Goal: Information Seeking & Learning: Find specific fact

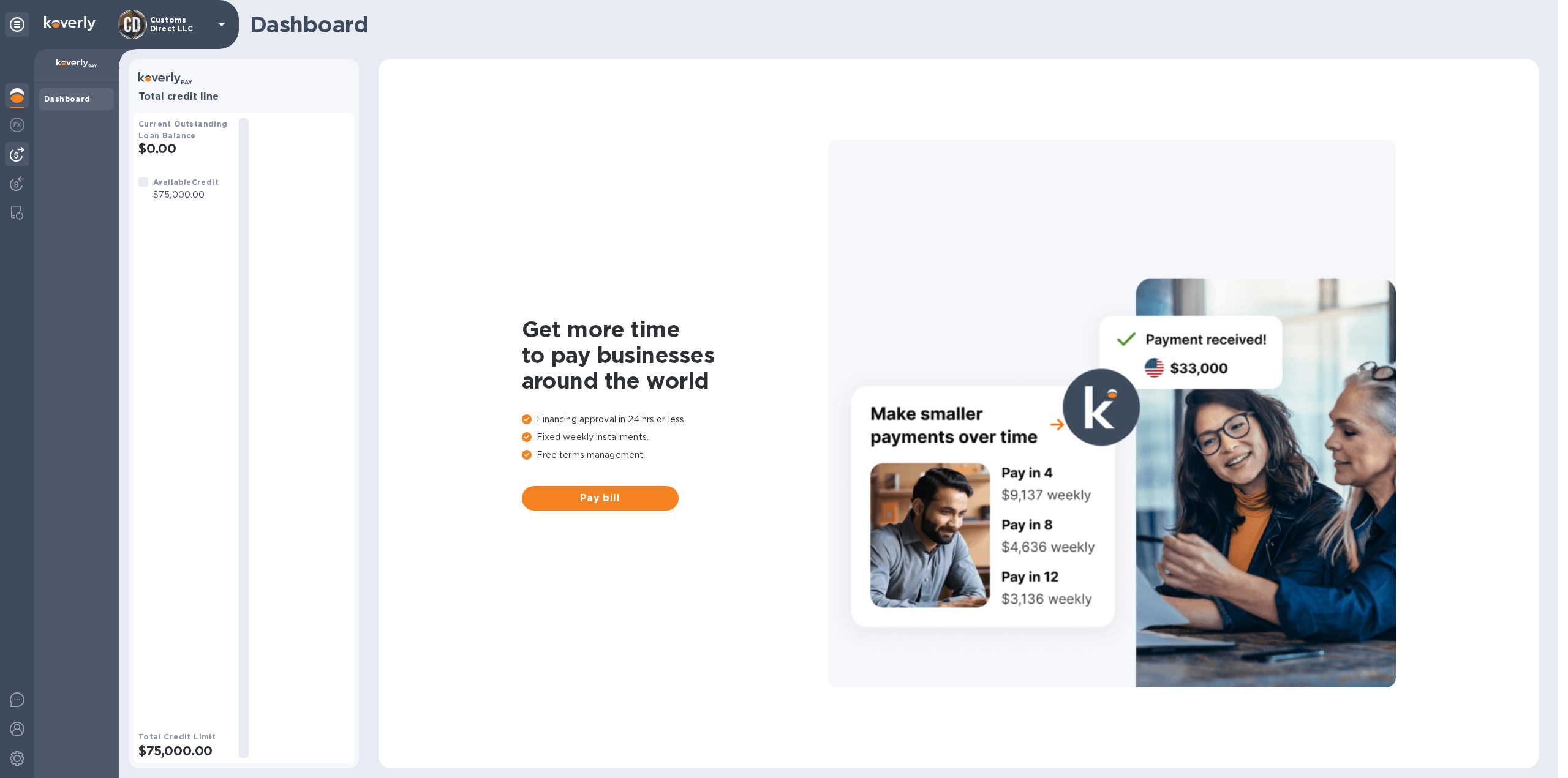
click at [17, 151] on img at bounding box center [17, 154] width 15 height 15
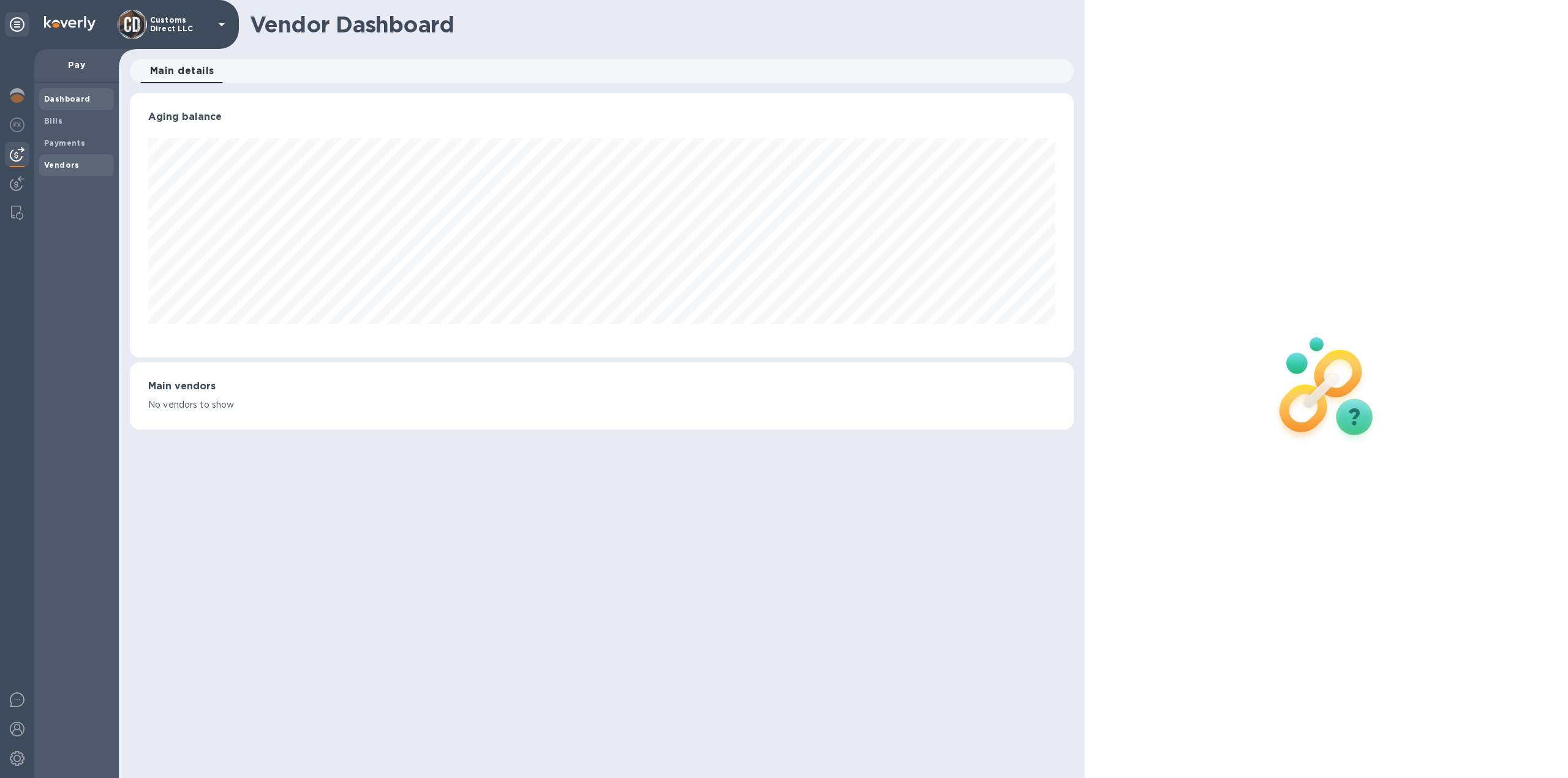
scroll to position [265, 945]
click at [60, 147] on b "Payments" at bounding box center [65, 143] width 41 height 10
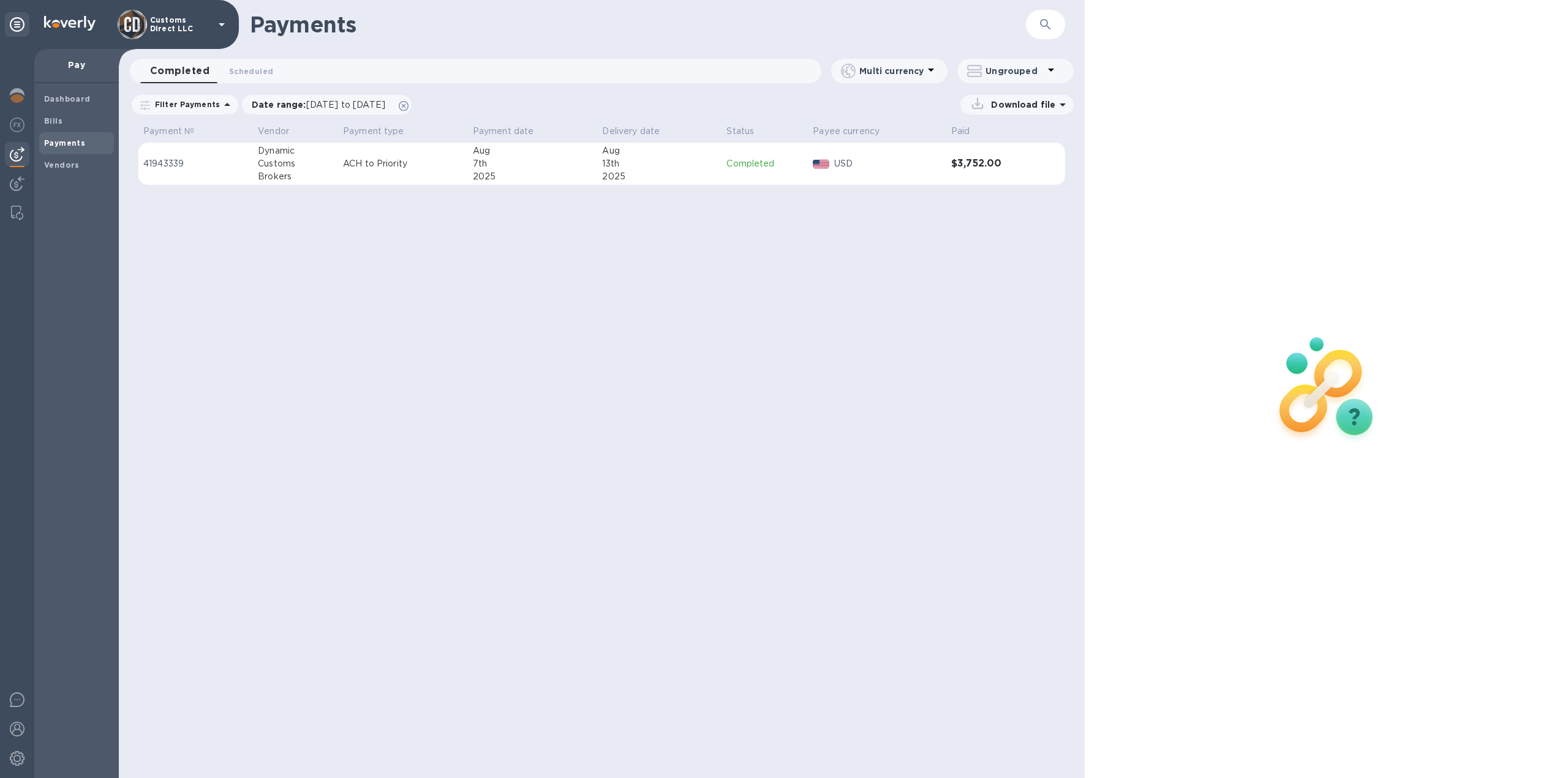
click at [463, 171] on td "ACH to Priority" at bounding box center [403, 164] width 130 height 43
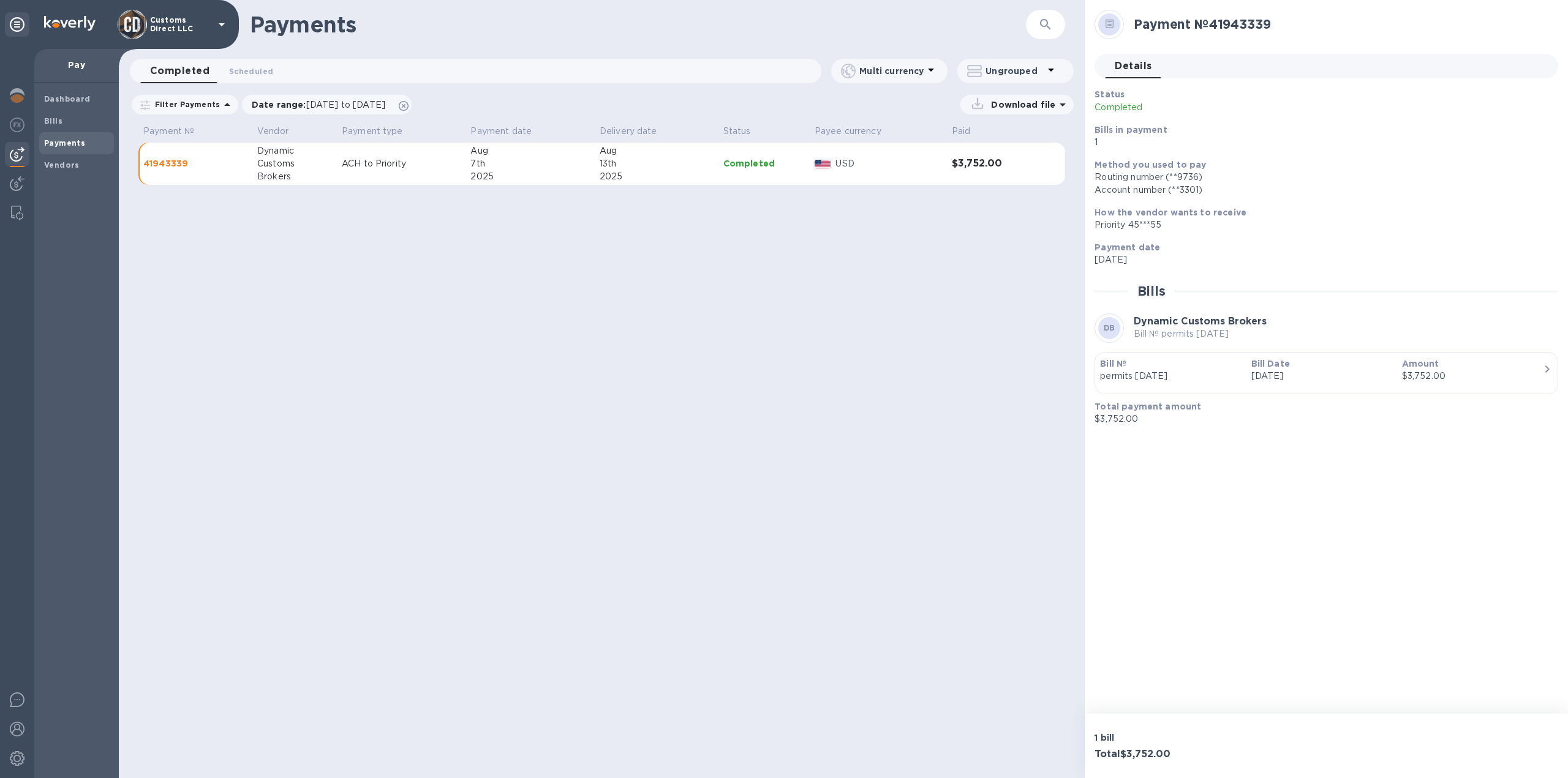
click at [1548, 367] on icon "button" at bounding box center [1547, 369] width 15 height 15
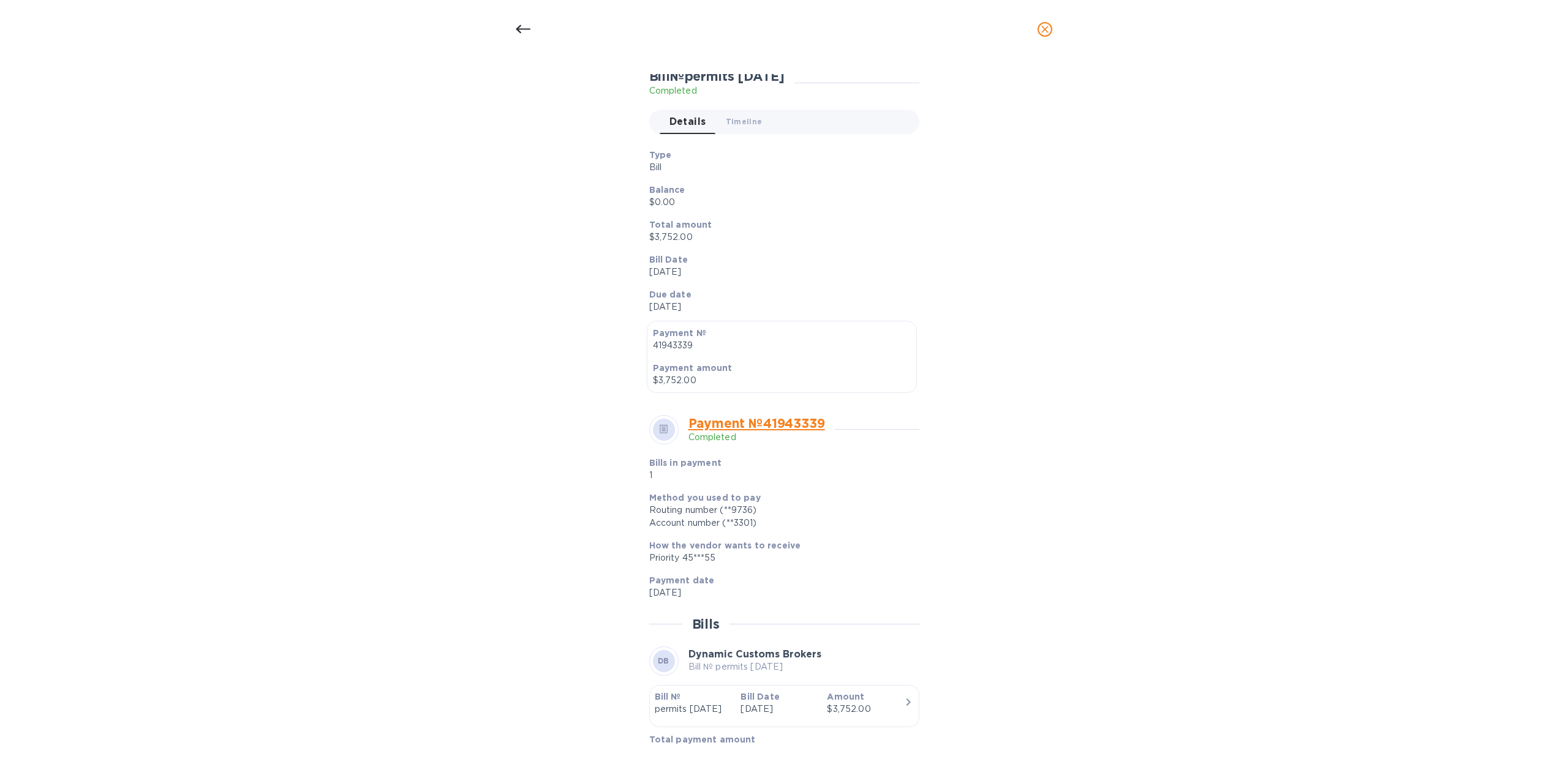
scroll to position [114, 0]
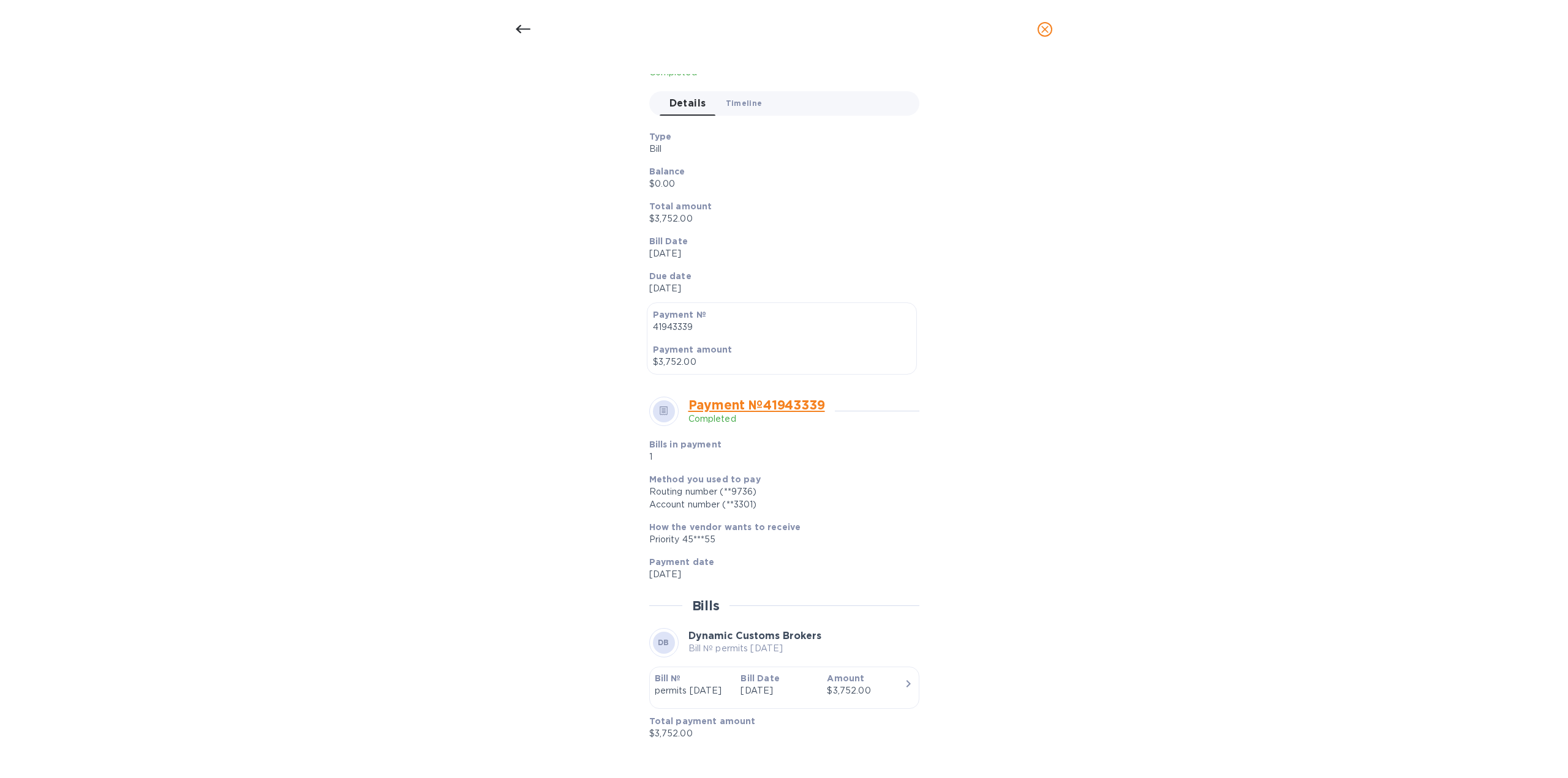
click at [748, 103] on span "Timeline 0" at bounding box center [744, 103] width 37 height 13
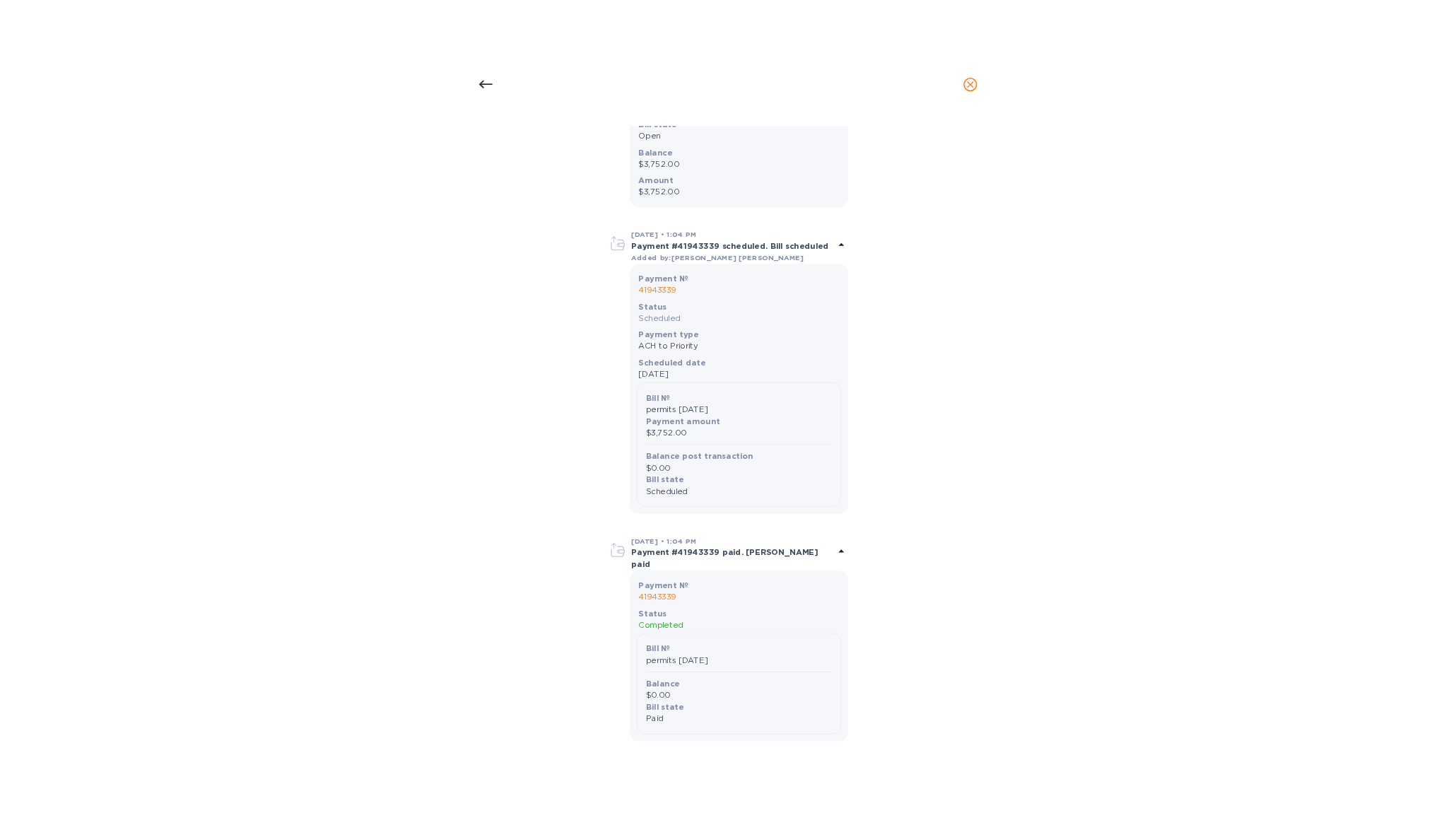
scroll to position [418, 0]
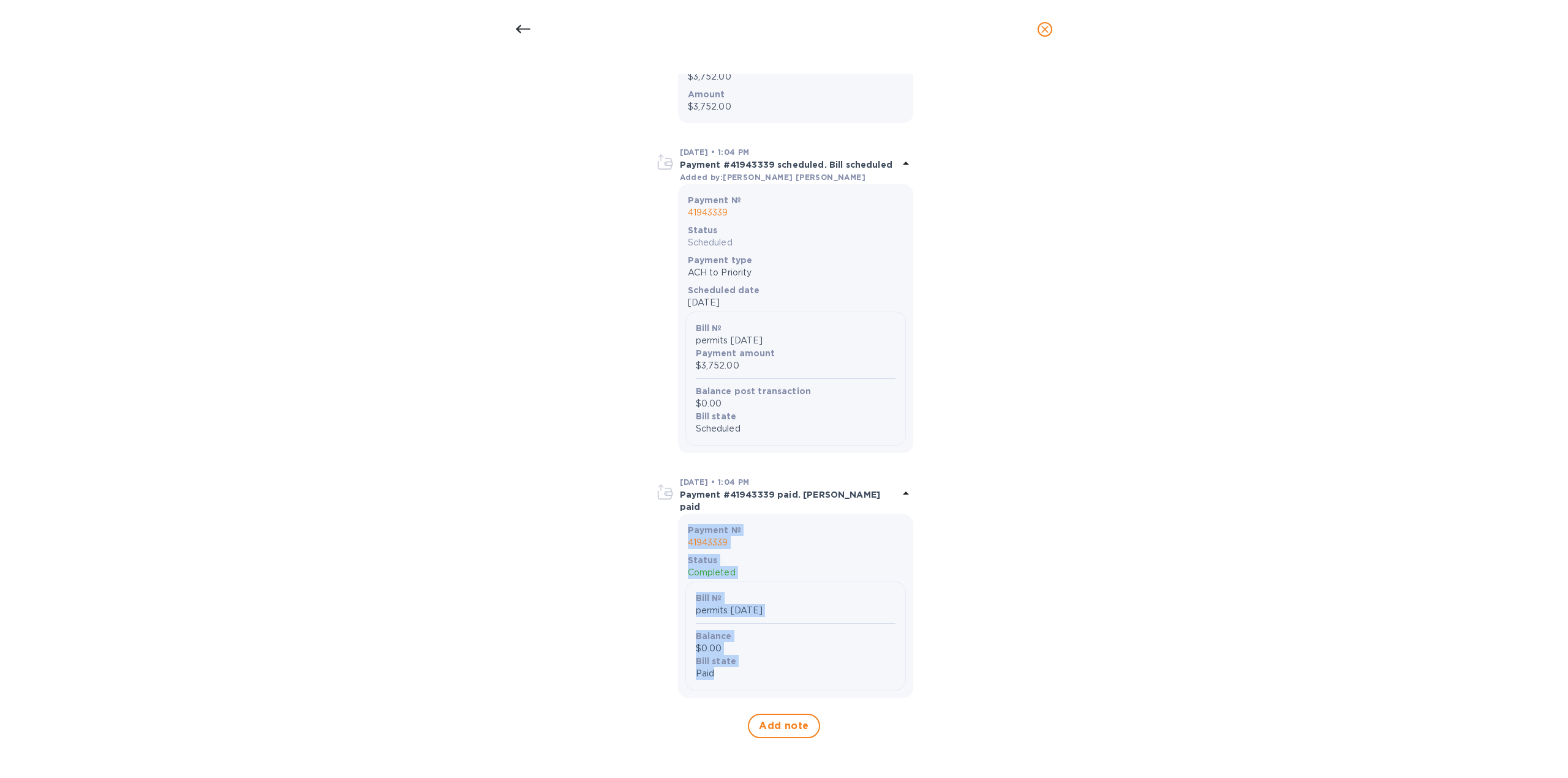
drag, startPoint x: 635, startPoint y: 488, endPoint x: 817, endPoint y: 691, distance: 272.6
click at [817, 691] on div "Bill details DB Dynamic Customs Brokers Bill № permits [DATE] Completed Details…" at bounding box center [783, 410] width 582 height 673
copy div "Payment № 41943339 Status Completed Bill № permits [DATE] Balance $0.00 Bill st…"
click at [526, 29] on icon at bounding box center [523, 29] width 15 height 9
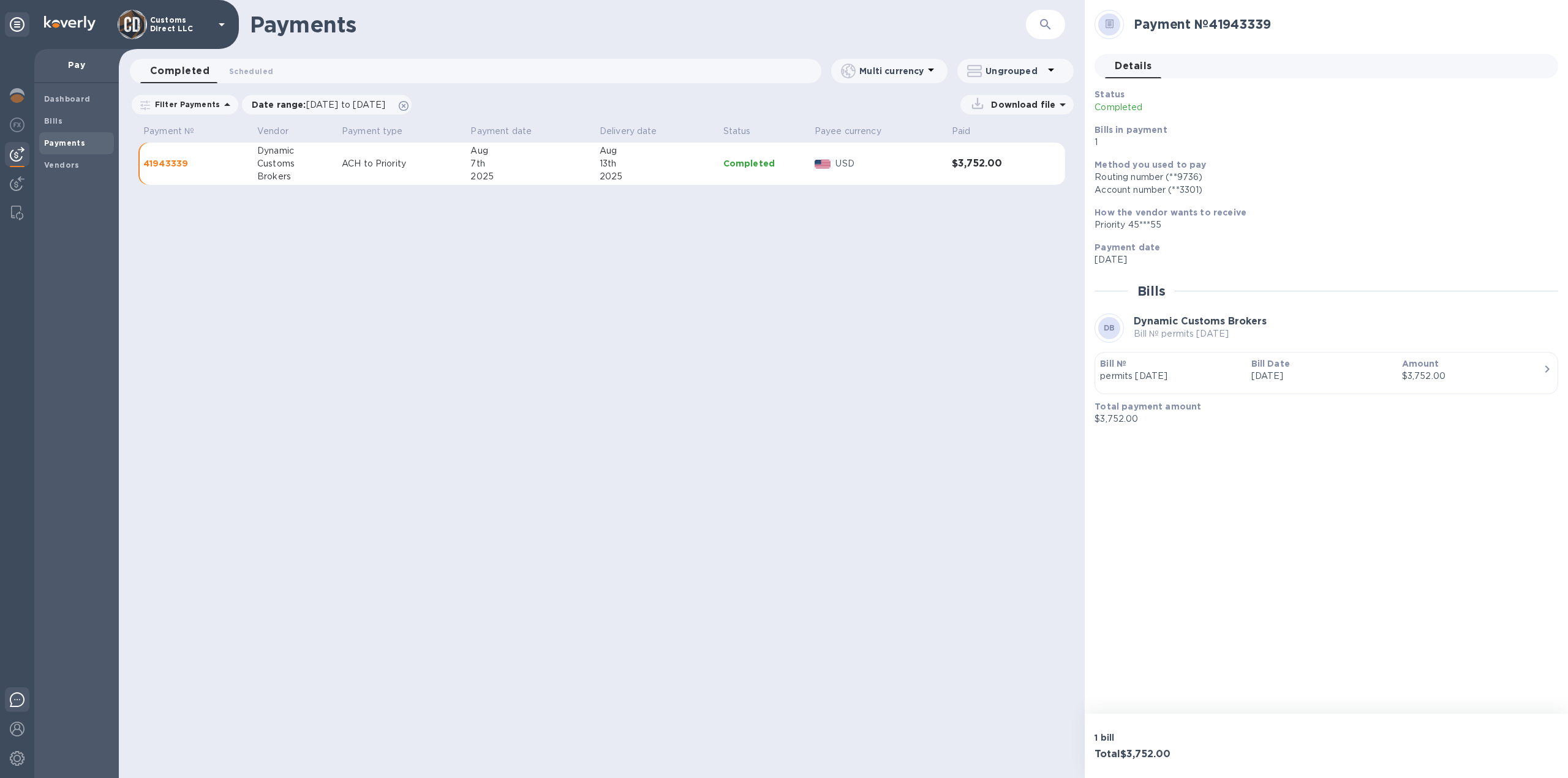
click at [17, 701] on img at bounding box center [17, 699] width 15 height 15
click at [273, 168] on div "Customs" at bounding box center [294, 163] width 75 height 13
click at [71, 166] on b "Vendors" at bounding box center [62, 165] width 36 height 10
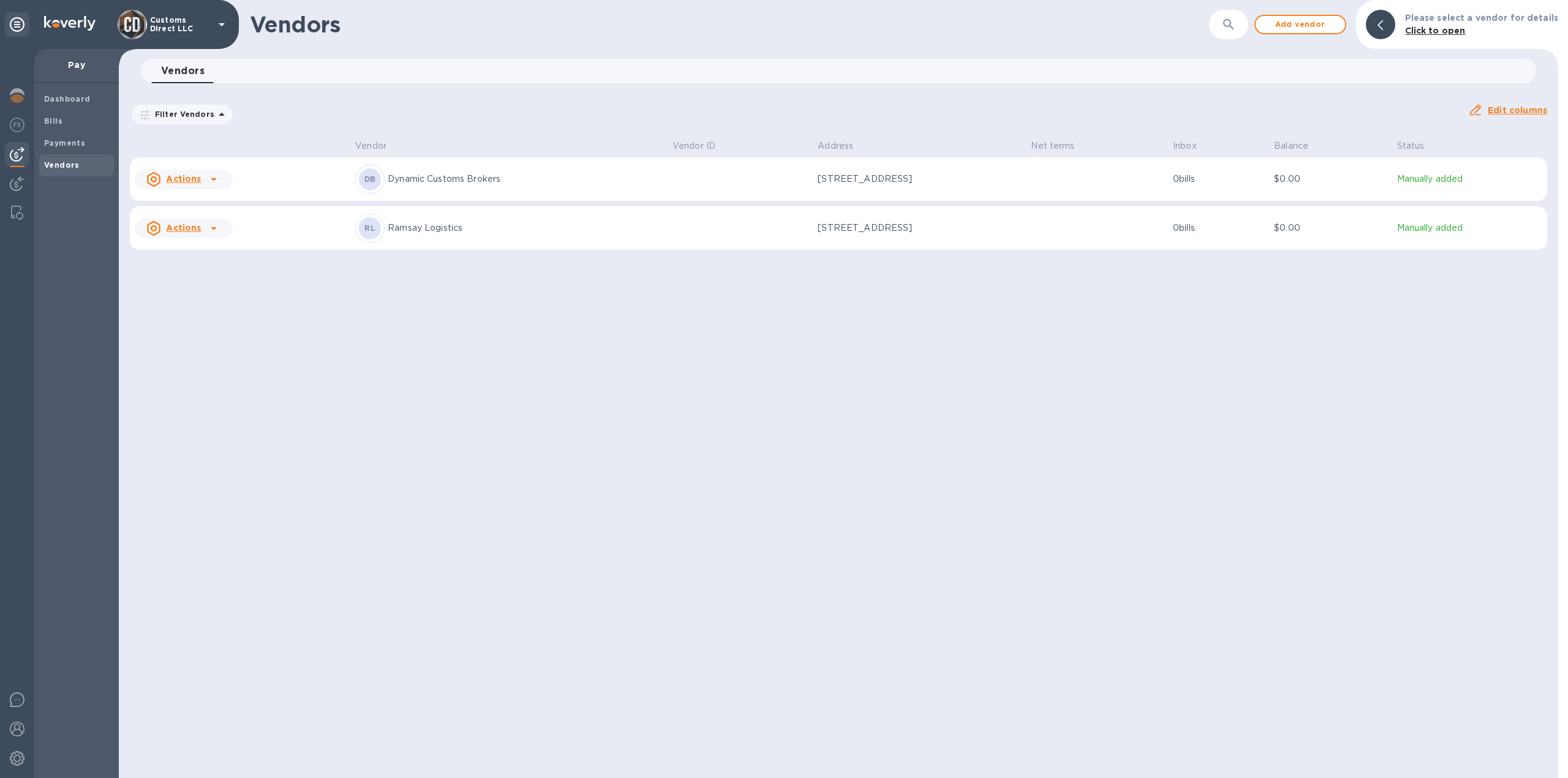
click at [547, 180] on p "Dynamic Customs Brokers" at bounding box center [525, 179] width 275 height 13
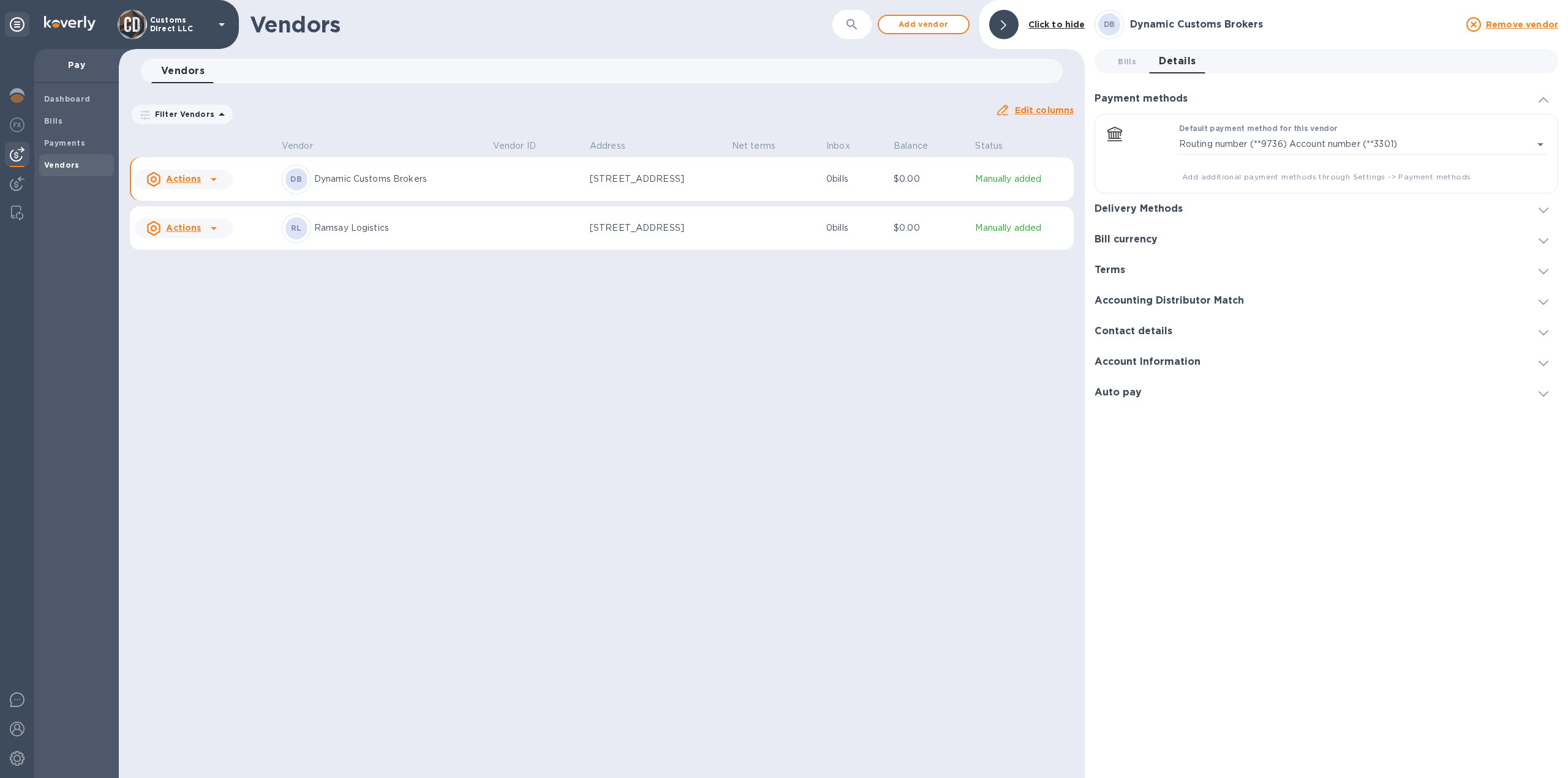
click at [1149, 297] on h3 "Accounting Distributor Match" at bounding box center [1170, 301] width 149 height 12
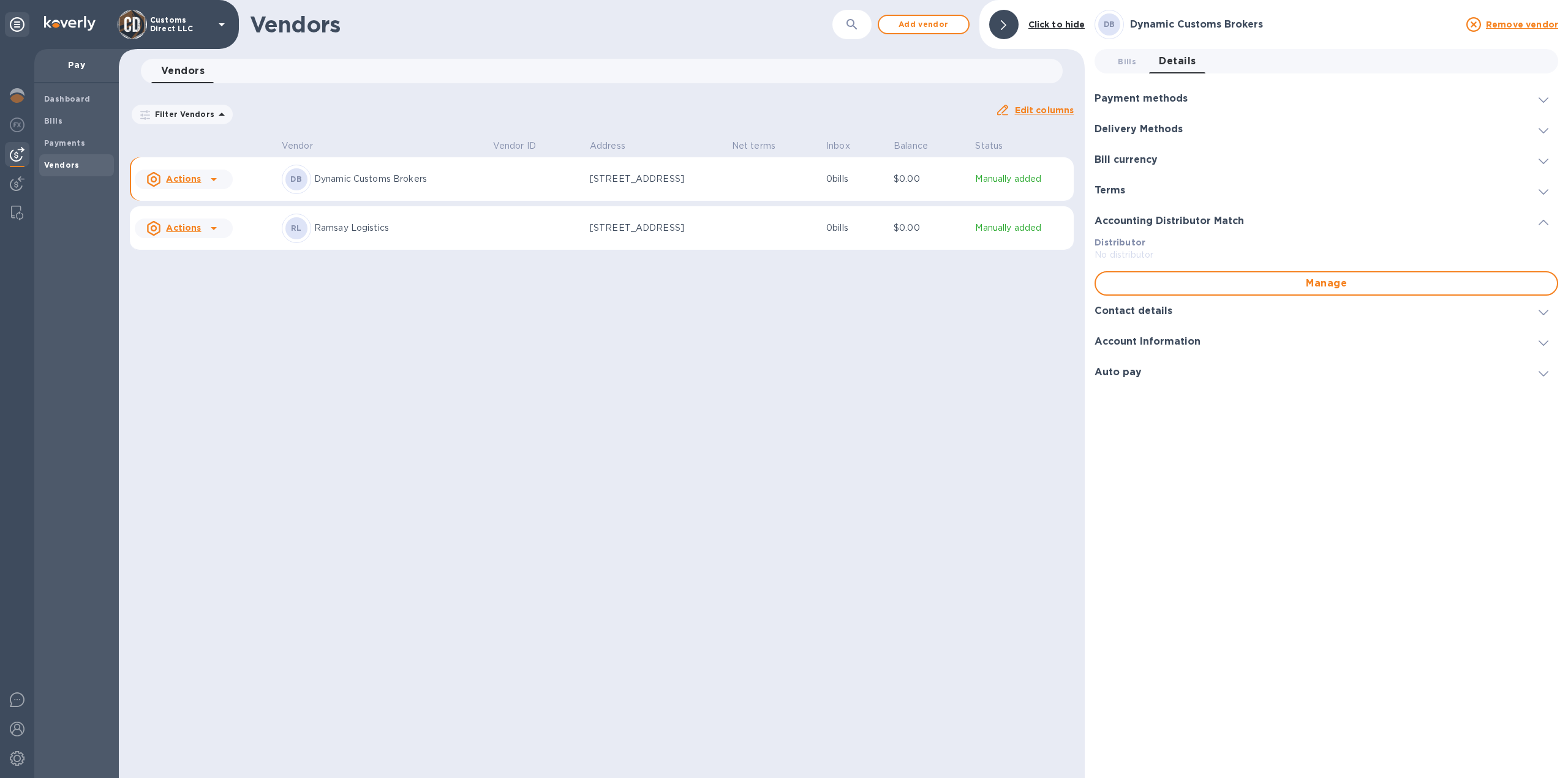
click at [1122, 101] on h3 "Payment methods" at bounding box center [1141, 98] width 93 height 12
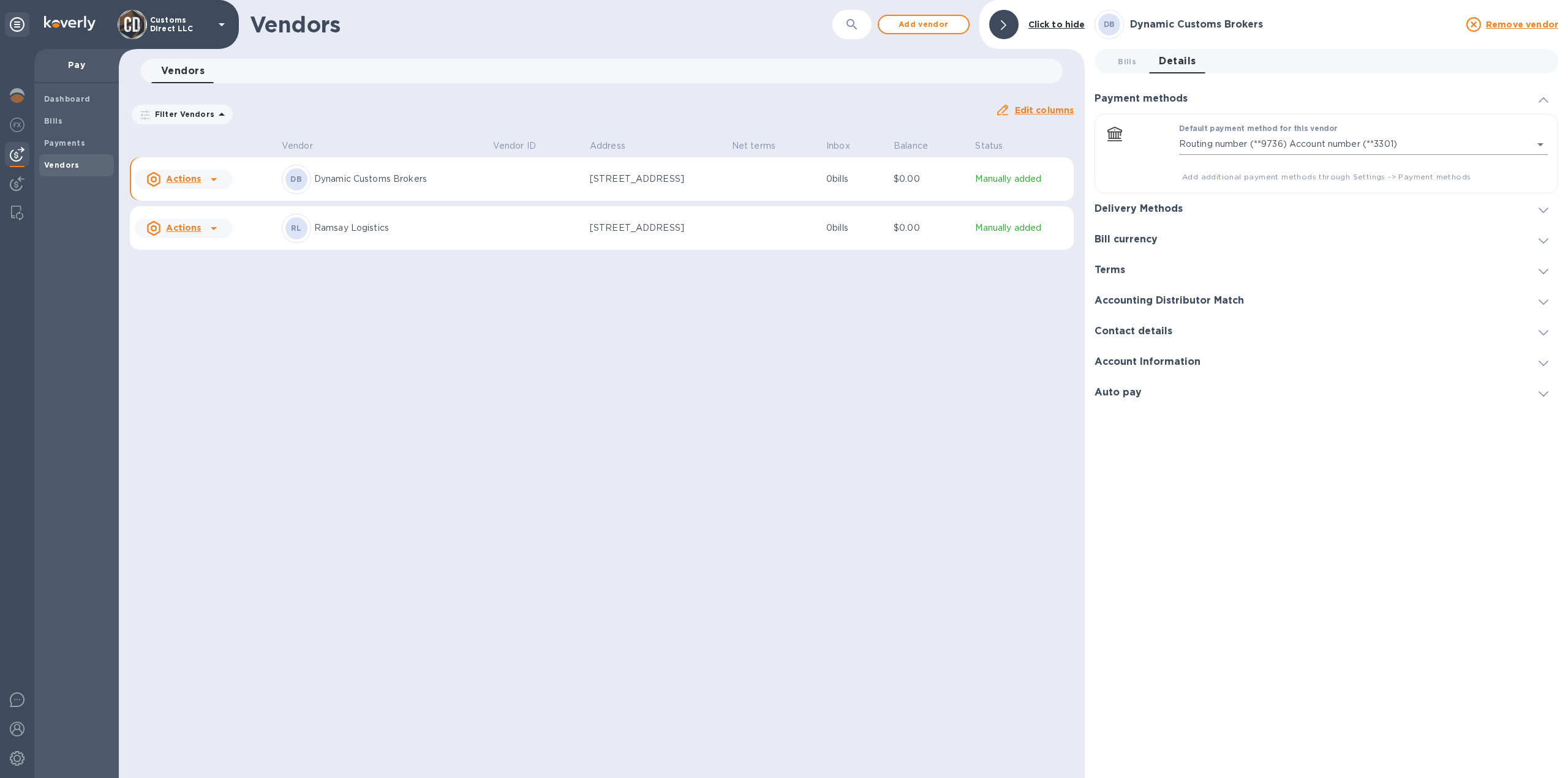
click at [1539, 141] on body "Customs Direct LLC Pay Dashboard Bills Payments Vendors Vendors ​ Add vendor Cl…" at bounding box center [784, 389] width 1568 height 778
click at [1129, 362] on div at bounding box center [784, 389] width 1568 height 778
click at [18, 701] on img at bounding box center [17, 699] width 15 height 15
click at [1201, 364] on div "Account Information" at bounding box center [1153, 362] width 116 height 12
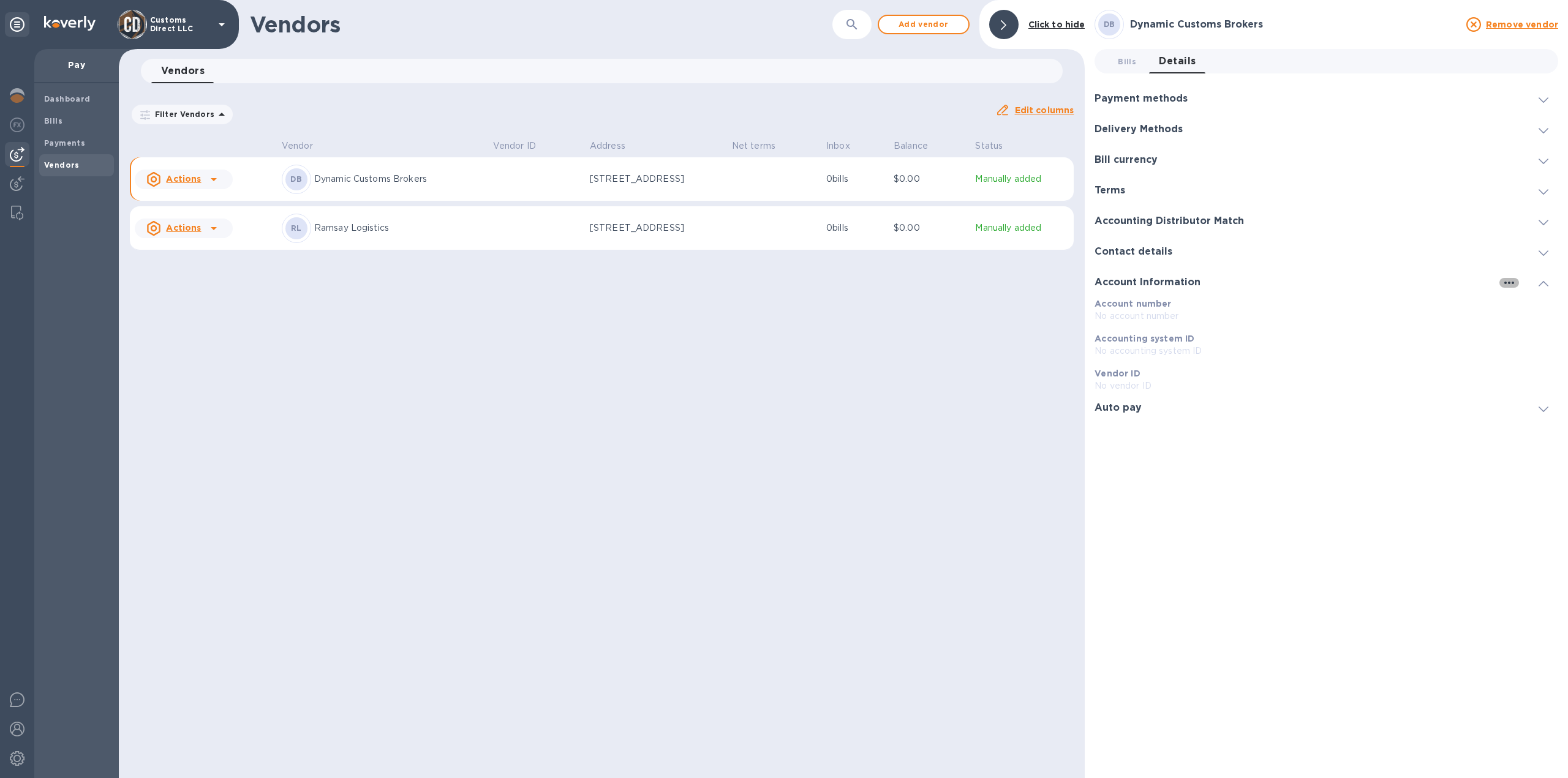
click at [1506, 282] on icon "button" at bounding box center [1509, 282] width 10 height 2
click at [1165, 310] on div at bounding box center [784, 389] width 1568 height 778
click at [1172, 349] on p "No accounting system ID" at bounding box center [1327, 351] width 463 height 13
click at [1140, 126] on h3 "Delivery Methods" at bounding box center [1139, 129] width 88 height 12
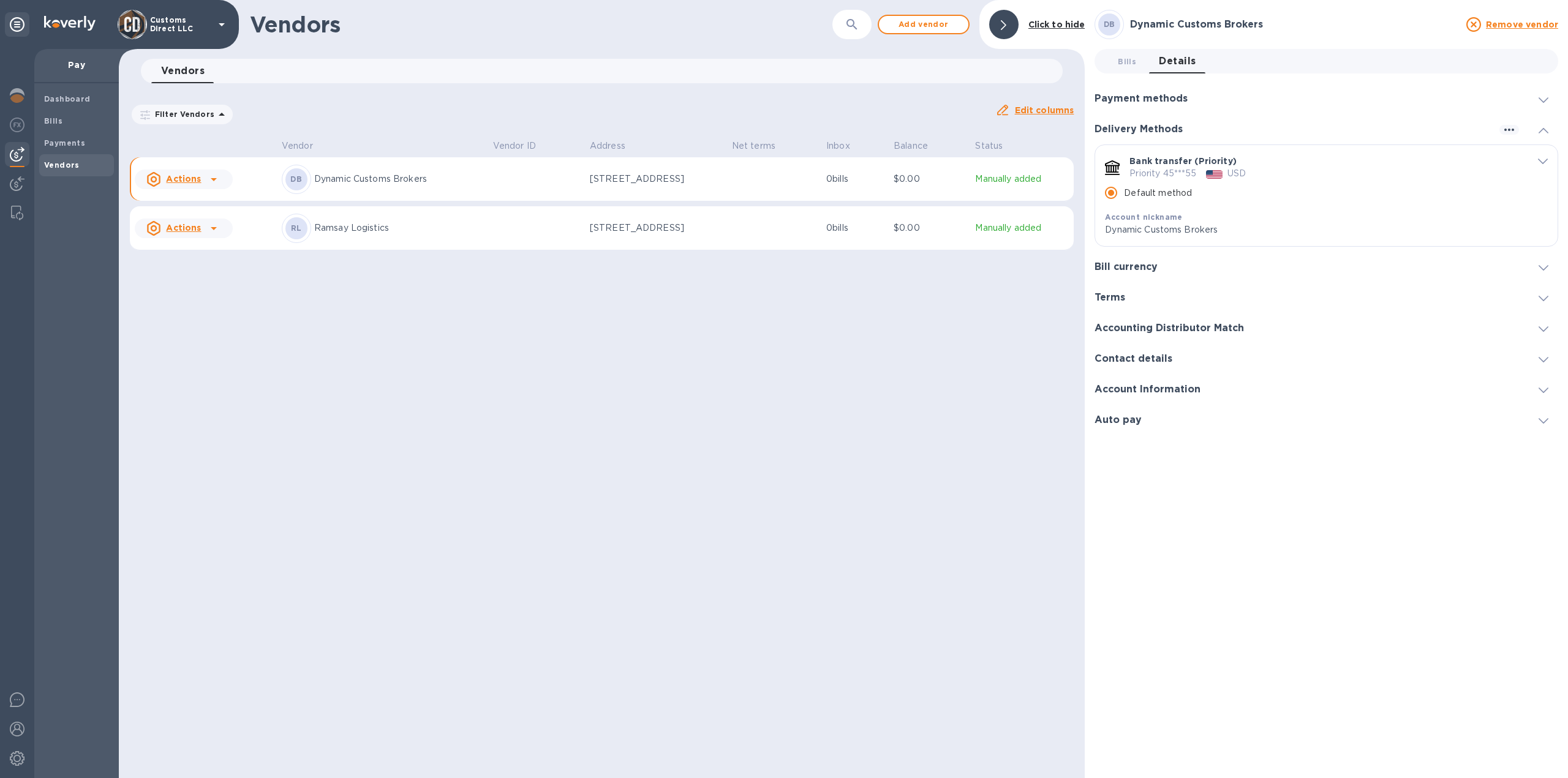
click at [1544, 160] on icon "default-method" at bounding box center [1543, 161] width 10 height 6
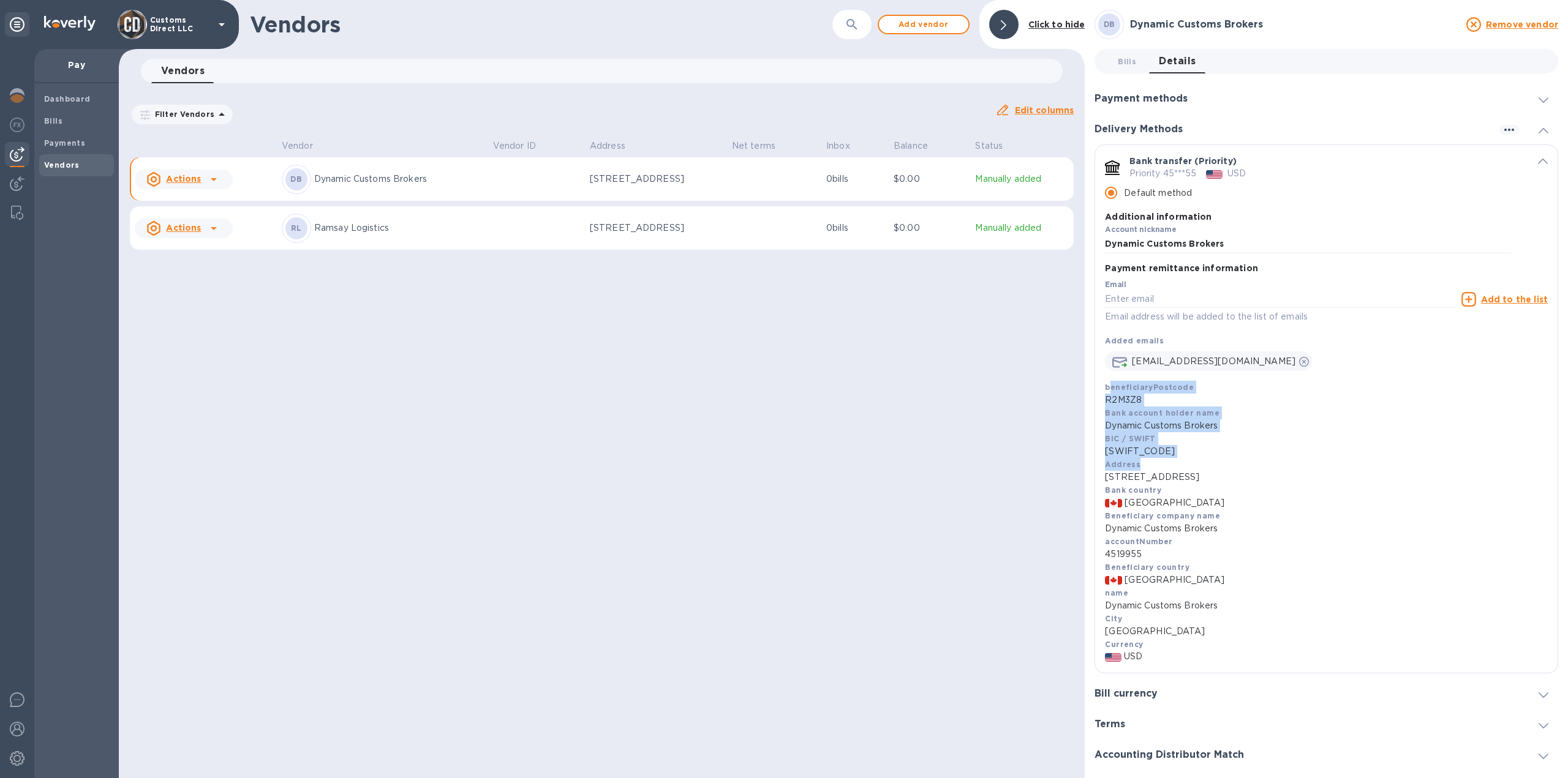
drag, startPoint x: 1109, startPoint y: 388, endPoint x: 1155, endPoint y: 466, distance: 90.6
click at [1155, 466] on div "beneficiaryPostcode R2M3Z8 Bank account holder name Dynamic Customs Brokers BIC…" at bounding box center [1327, 522] width 443 height 282
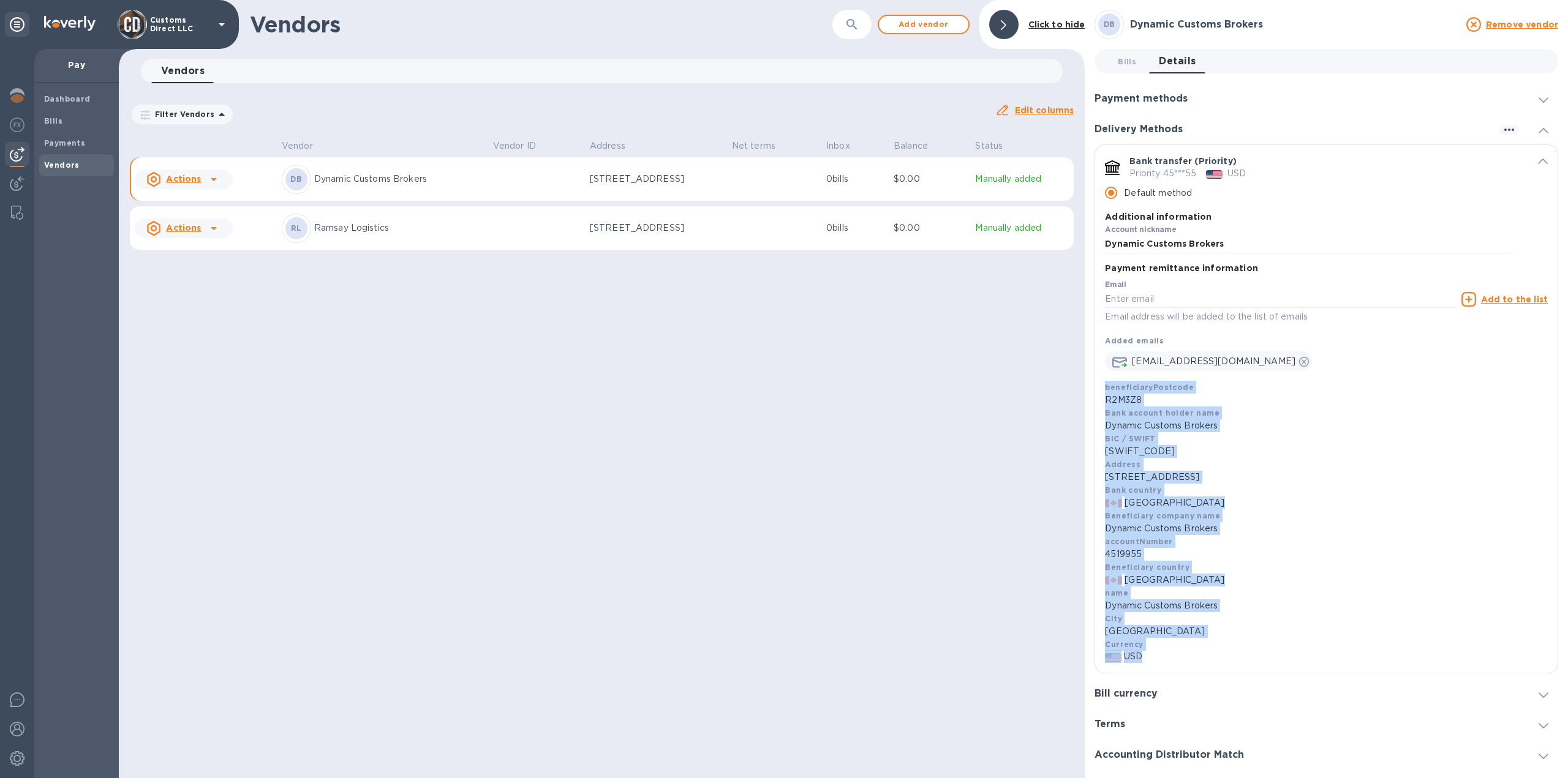
drag, startPoint x: 1104, startPoint y: 388, endPoint x: 1233, endPoint y: 651, distance: 292.9
click at [1233, 655] on div "Payment remittance information Email Email address will be added to the list of…" at bounding box center [1326, 469] width 463 height 408
copy div "beneficiaryPostcode R2M3Z8 Bank account holder name Dynamic Customs Brokers BIC…"
click at [21, 697] on img at bounding box center [17, 699] width 15 height 15
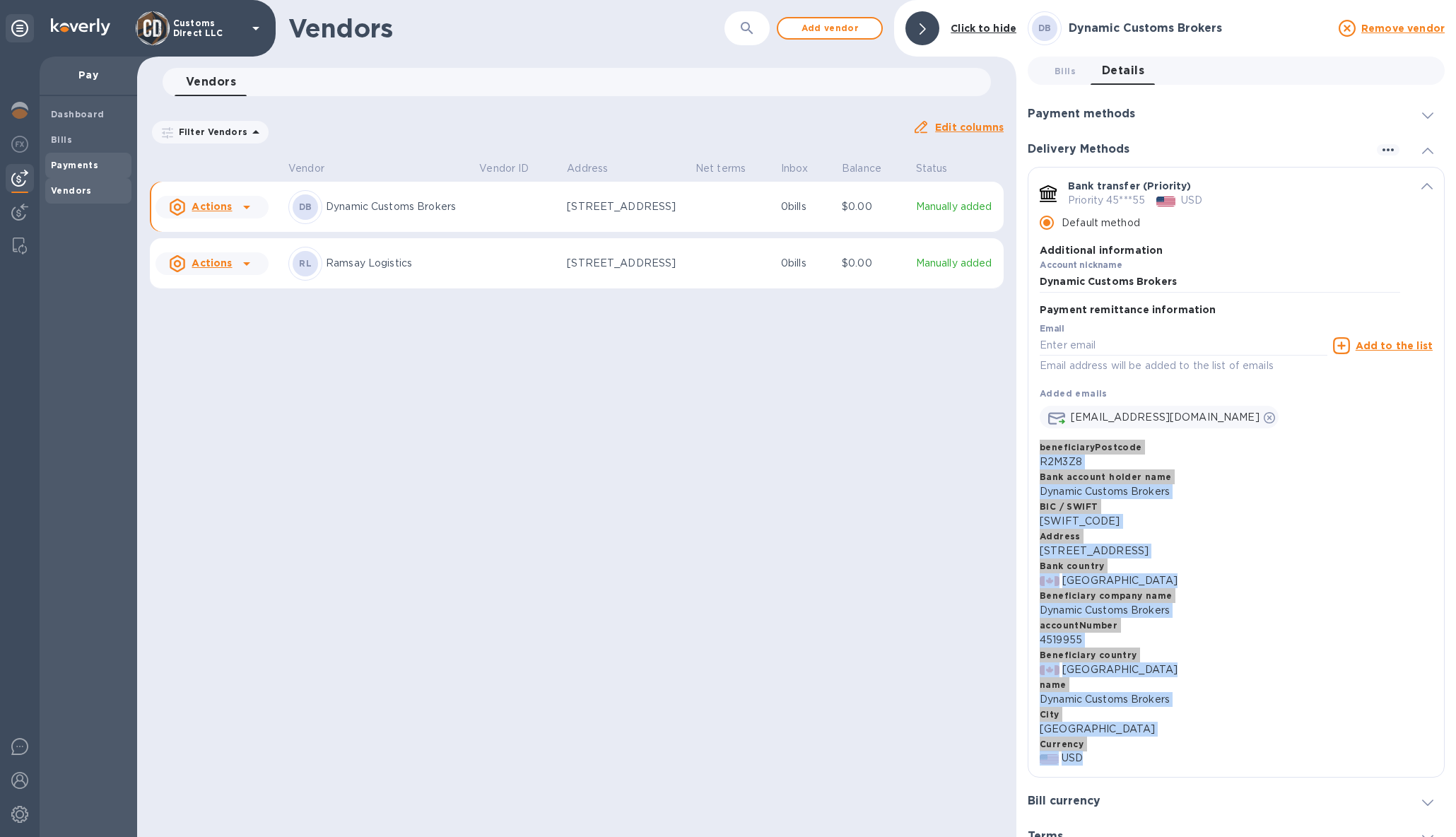
click at [65, 166] on b "Payments" at bounding box center [75, 165] width 48 height 11
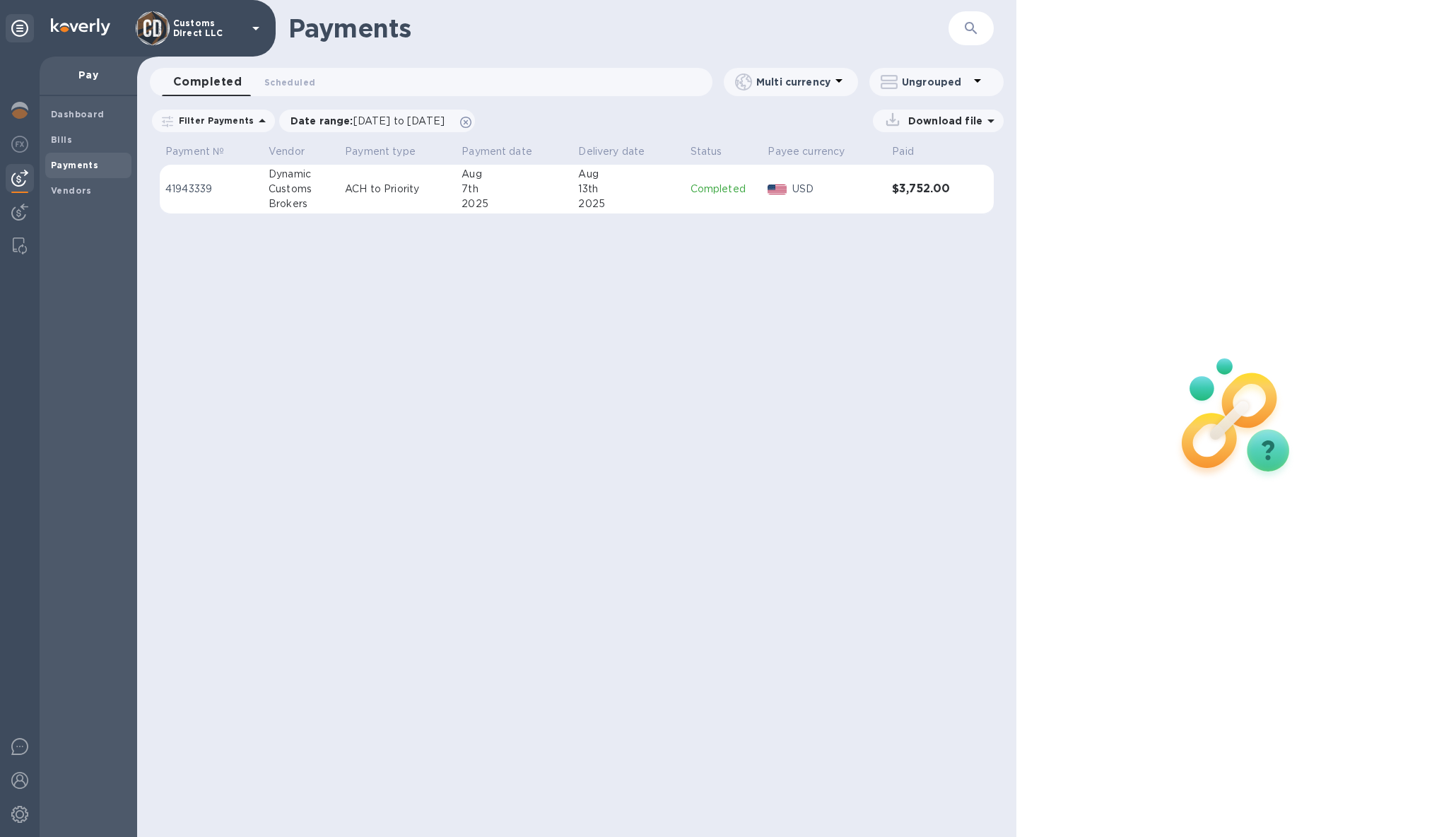
drag, startPoint x: 830, startPoint y: 281, endPoint x: 886, endPoint y: 237, distance: 71.2
click at [832, 280] on div "Payments ​ Completed 0 Scheduled 0 Multi currency Ungrouped Filter Payments Dat…" at bounding box center [577, 418] width 879 height 837
